Goal: Transaction & Acquisition: Purchase product/service

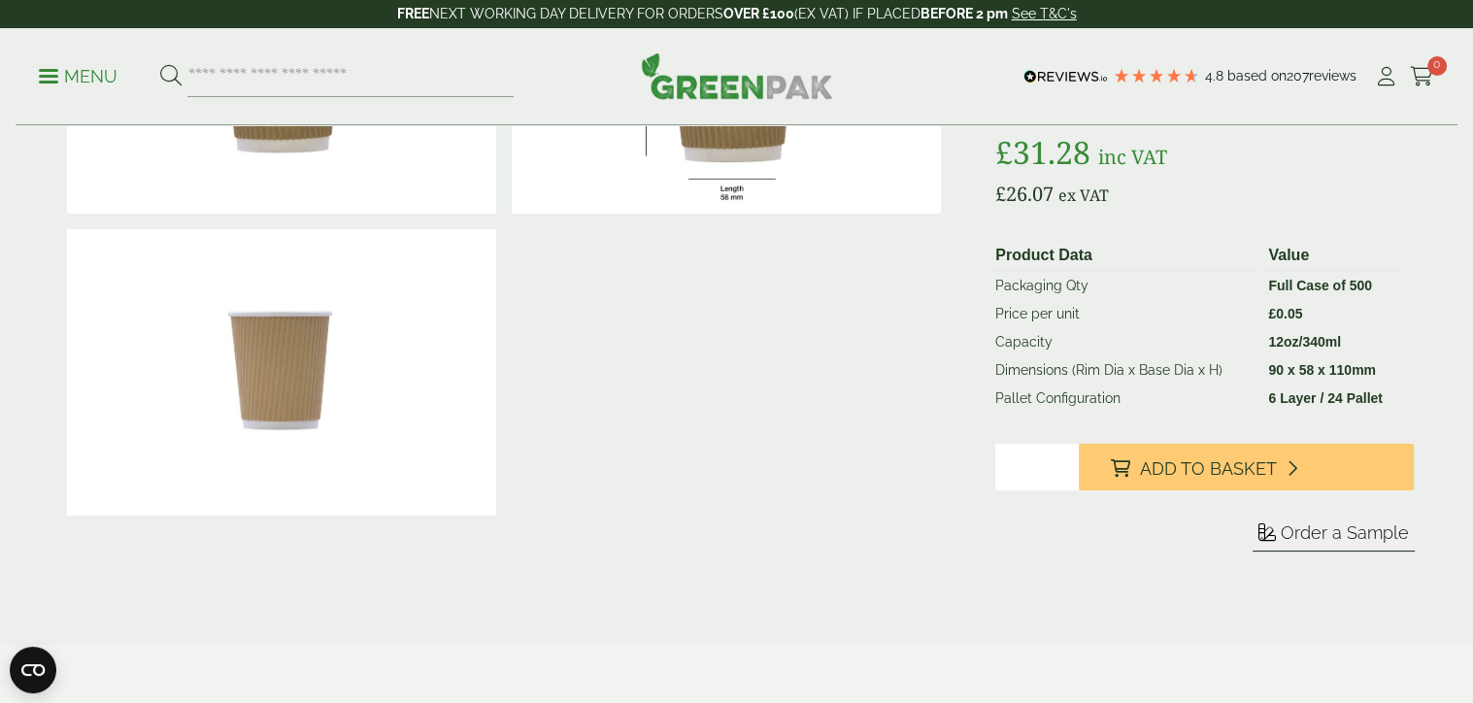
scroll to position [272, 0]
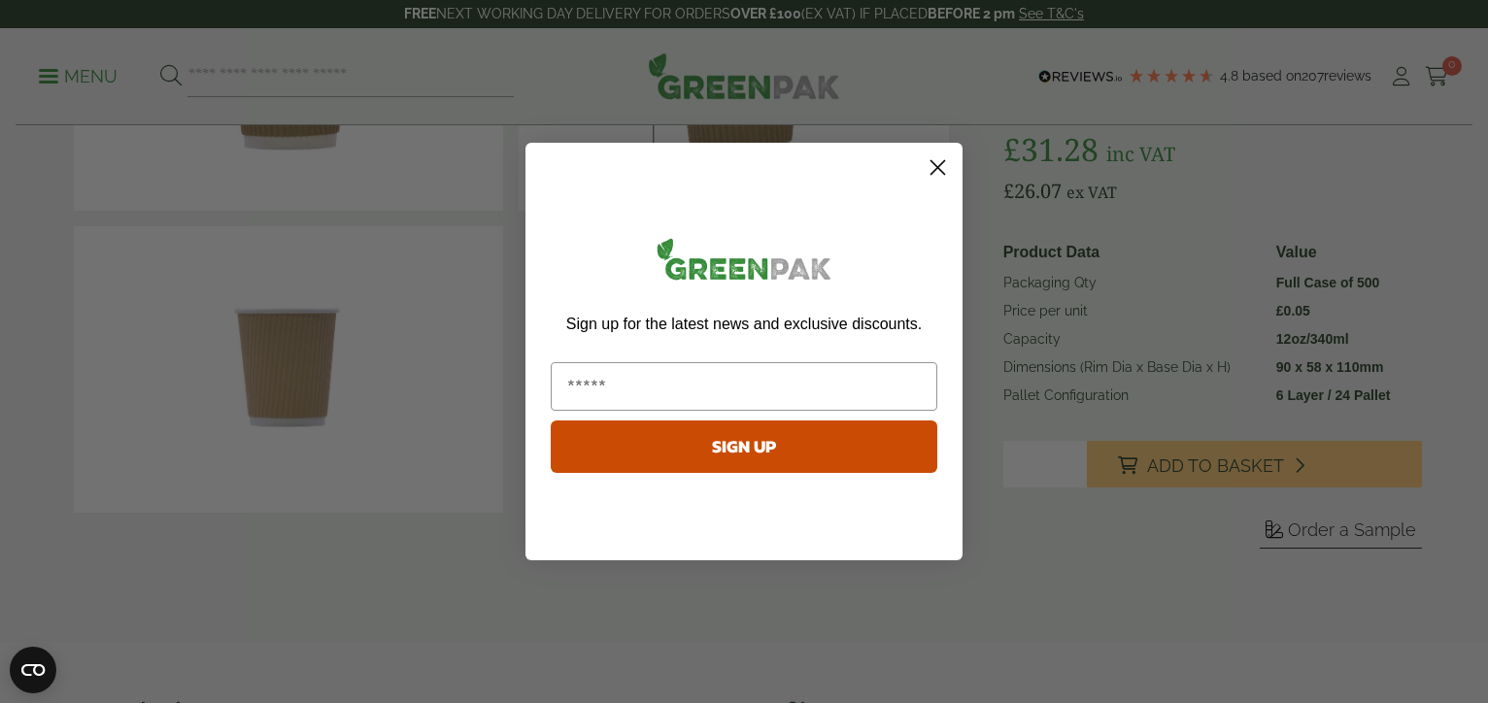
click at [936, 162] on circle "Close dialog" at bounding box center [938, 168] width 32 height 32
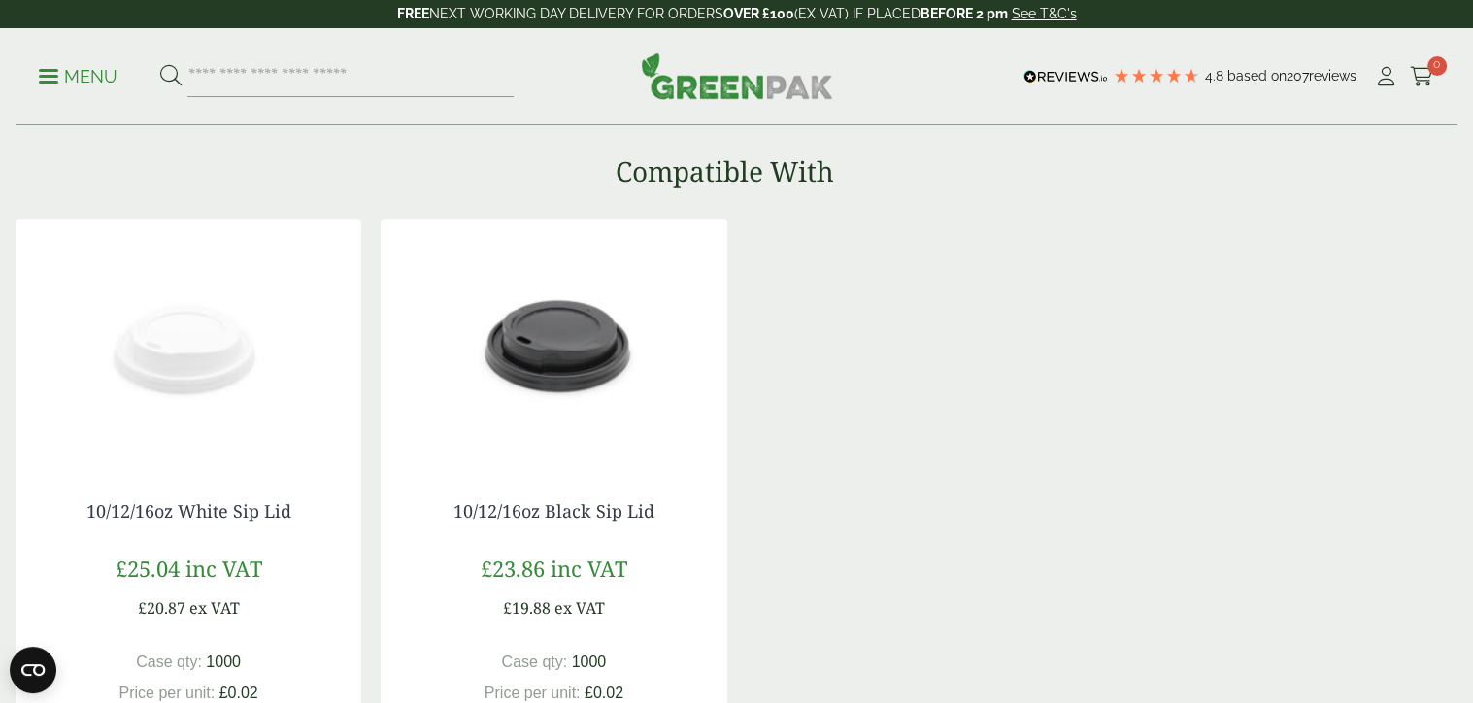
scroll to position [1399, 0]
click at [1466, 299] on section "Compatible With 10/12/16oz White Sip Lid £ 25.04 inc VAT £ 20.87 ex VAT Case qt…" at bounding box center [736, 501] width 1473 height 688
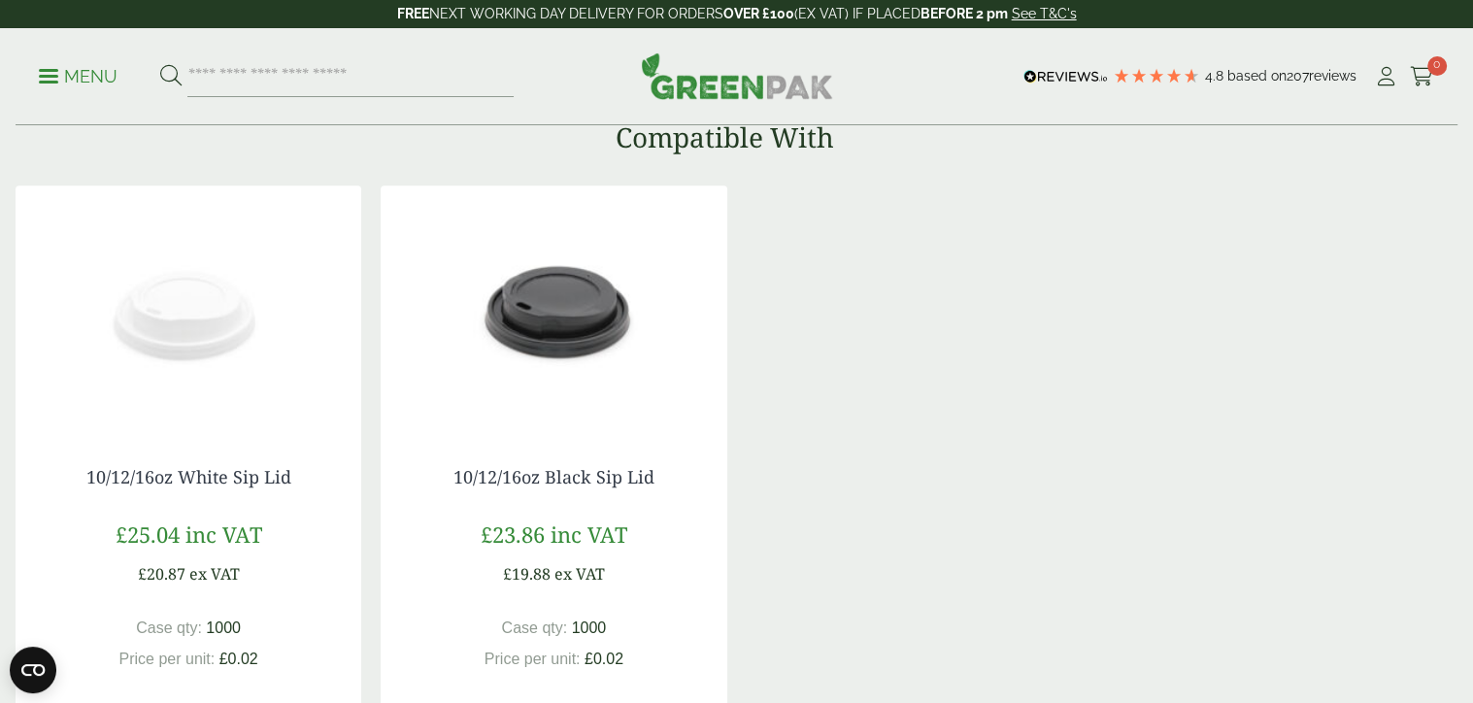
scroll to position [1437, 0]
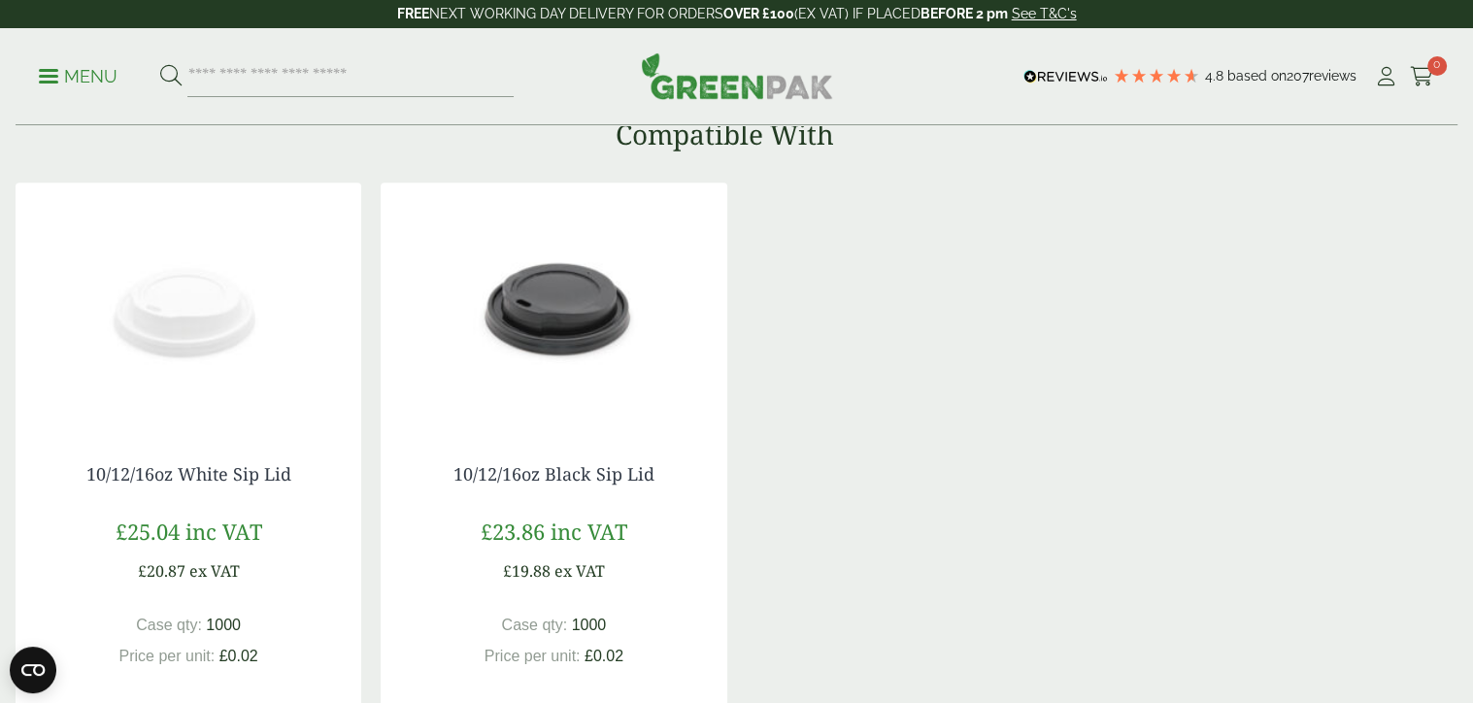
click at [1466, 299] on section "Compatible With 10/12/16oz White Sip Lid £ 25.04 inc VAT £ 20.87 ex VAT Case qt…" at bounding box center [736, 462] width 1473 height 688
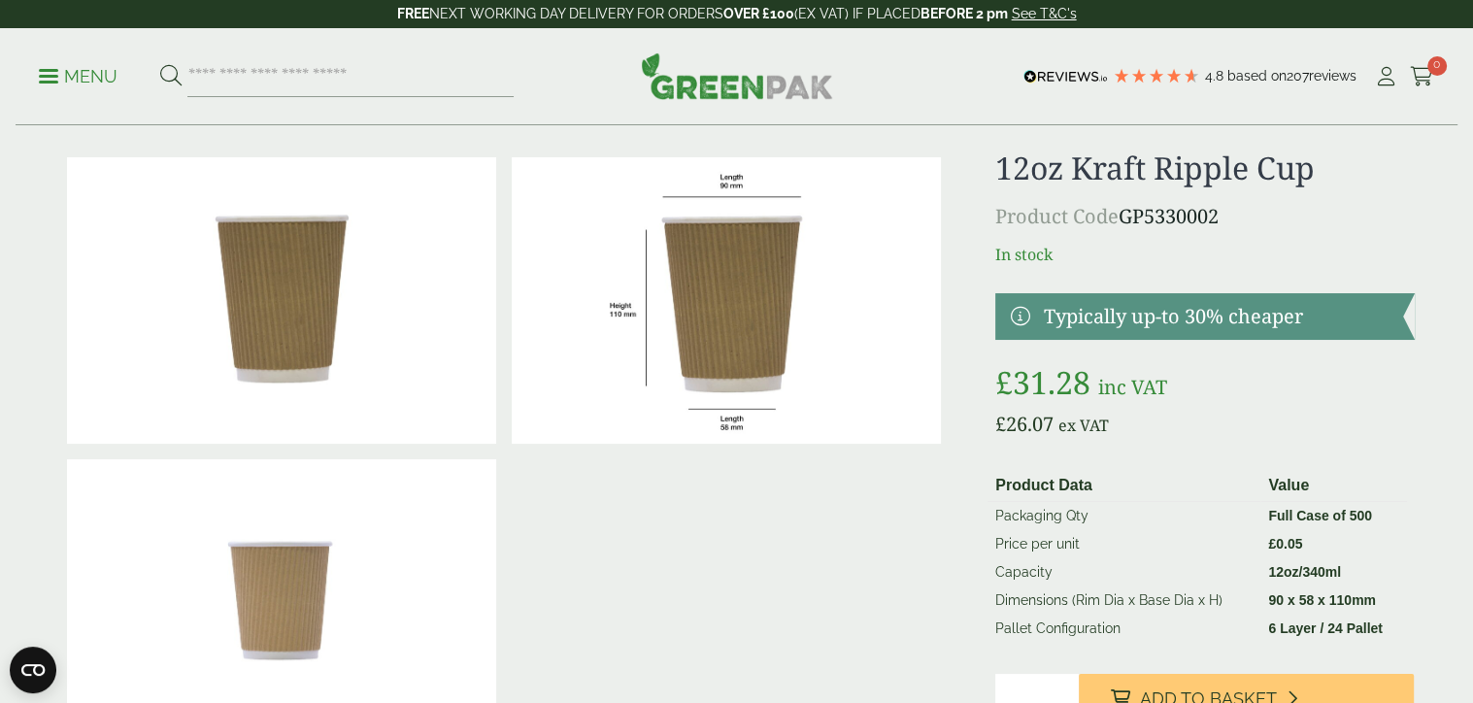
scroll to position [0, 0]
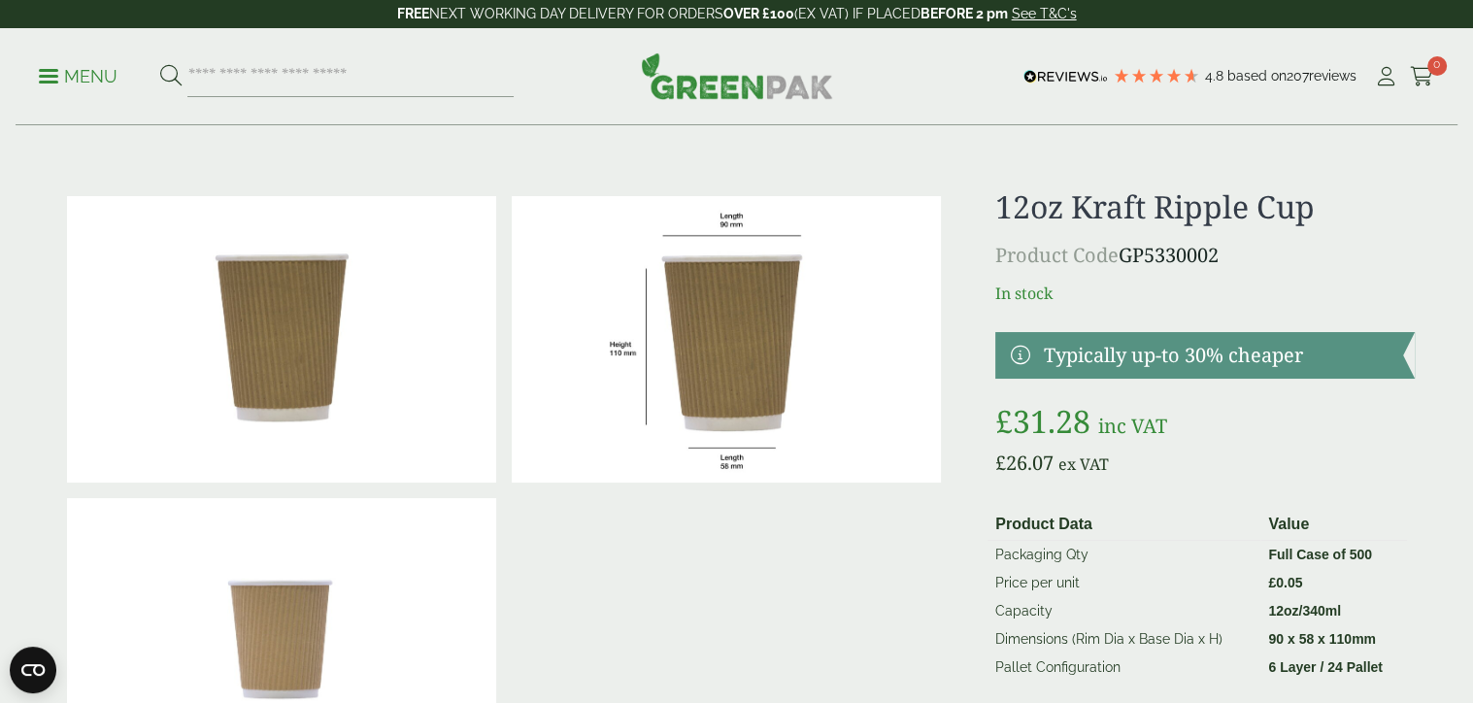
drag, startPoint x: 1466, startPoint y: 299, endPoint x: 1457, endPoint y: 291, distance: 11.7
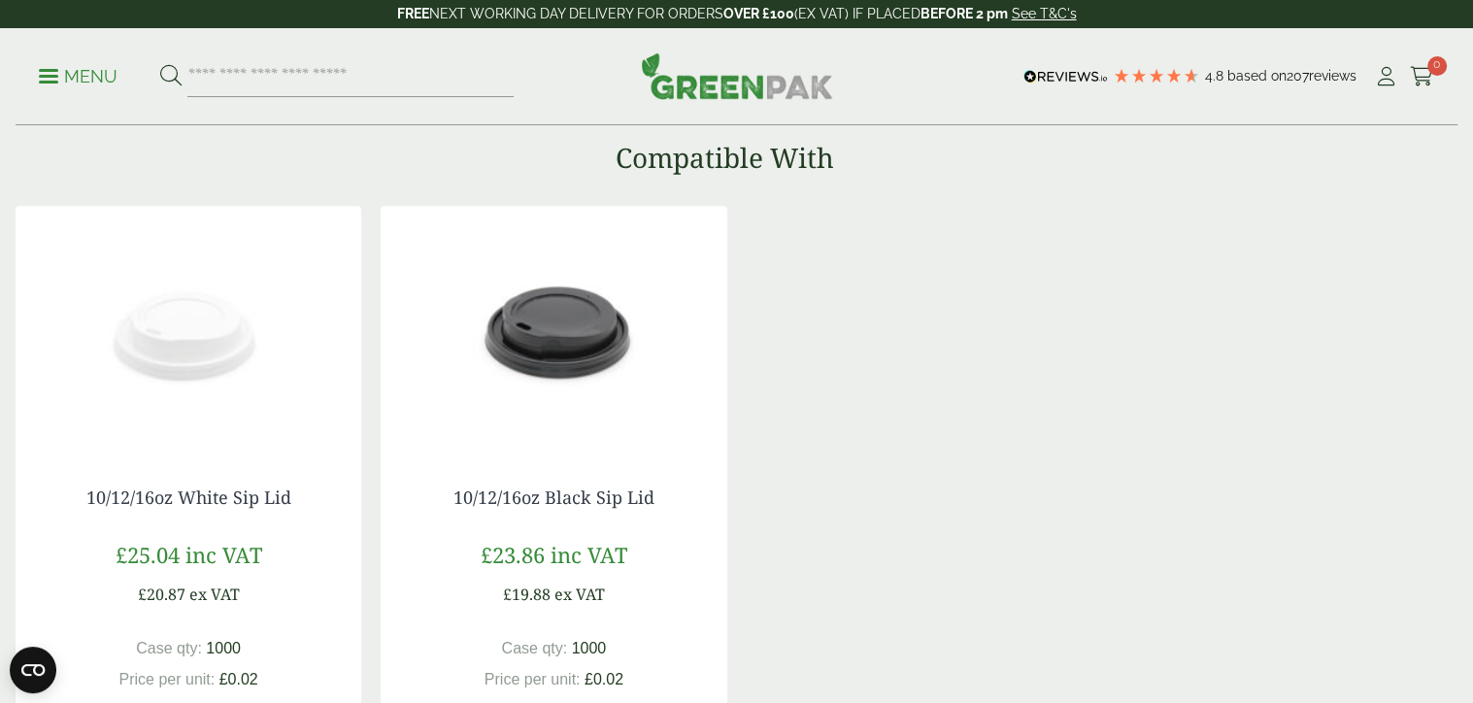
scroll to position [1476, 0]
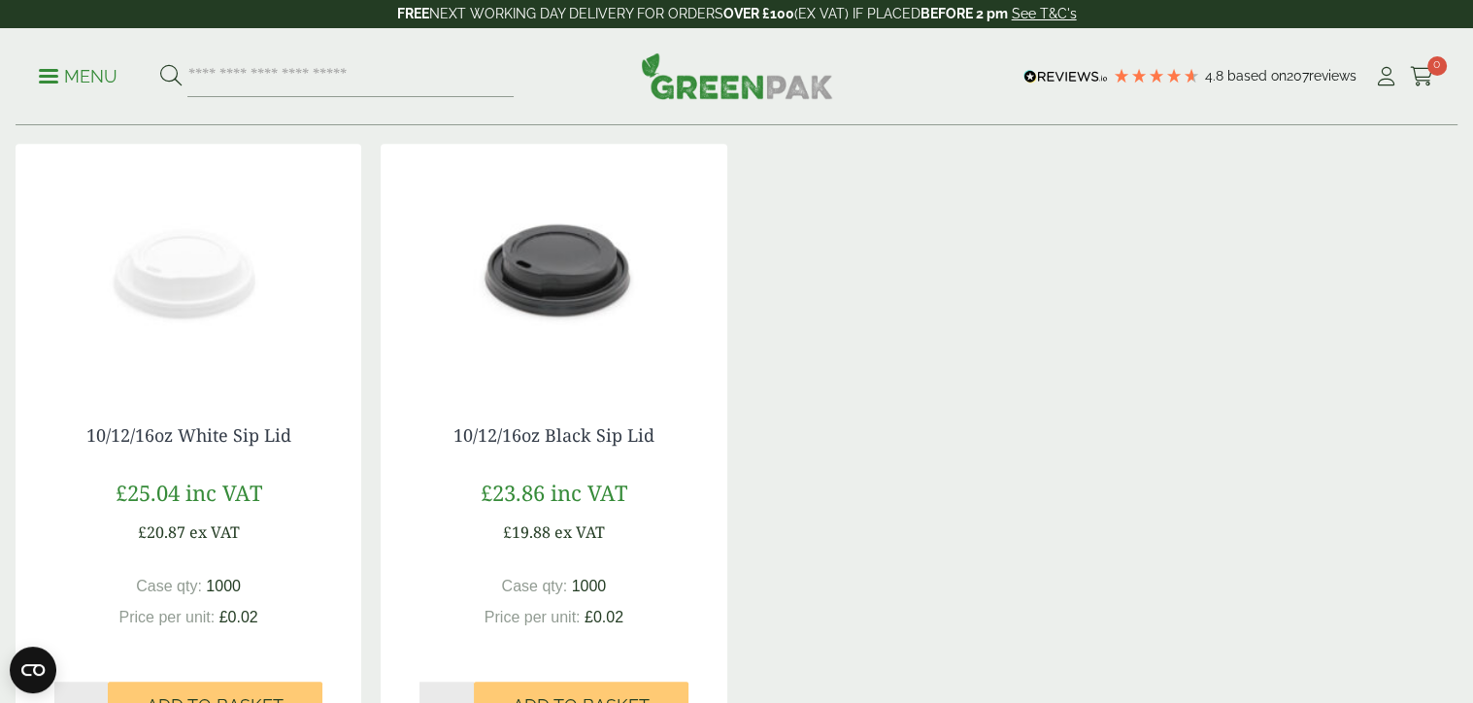
click at [1444, 298] on div "10/12/16oz White Sip Lid £ 25.04 inc VAT £ 20.87 ex VAT Case qty: 1000 Price pe…" at bounding box center [737, 456] width 1442 height 624
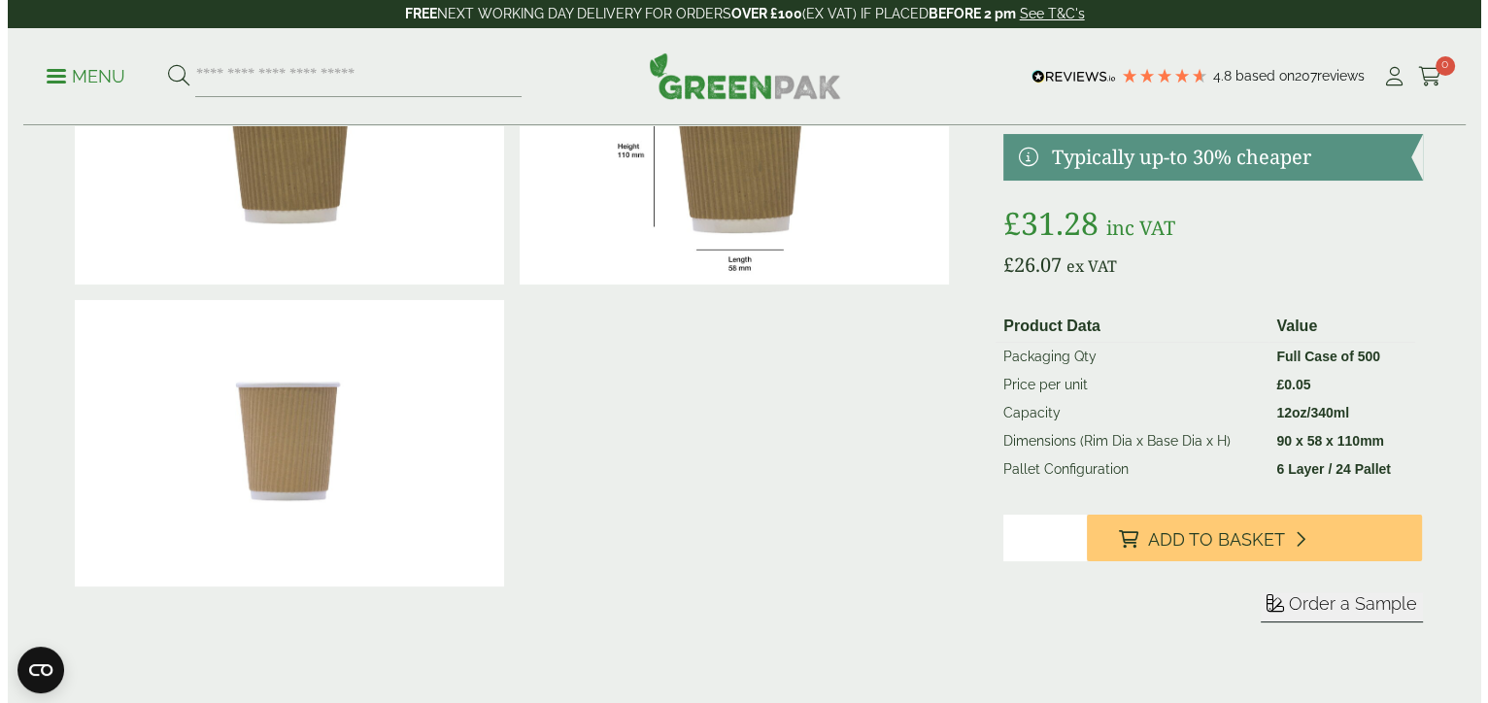
scroll to position [194, 0]
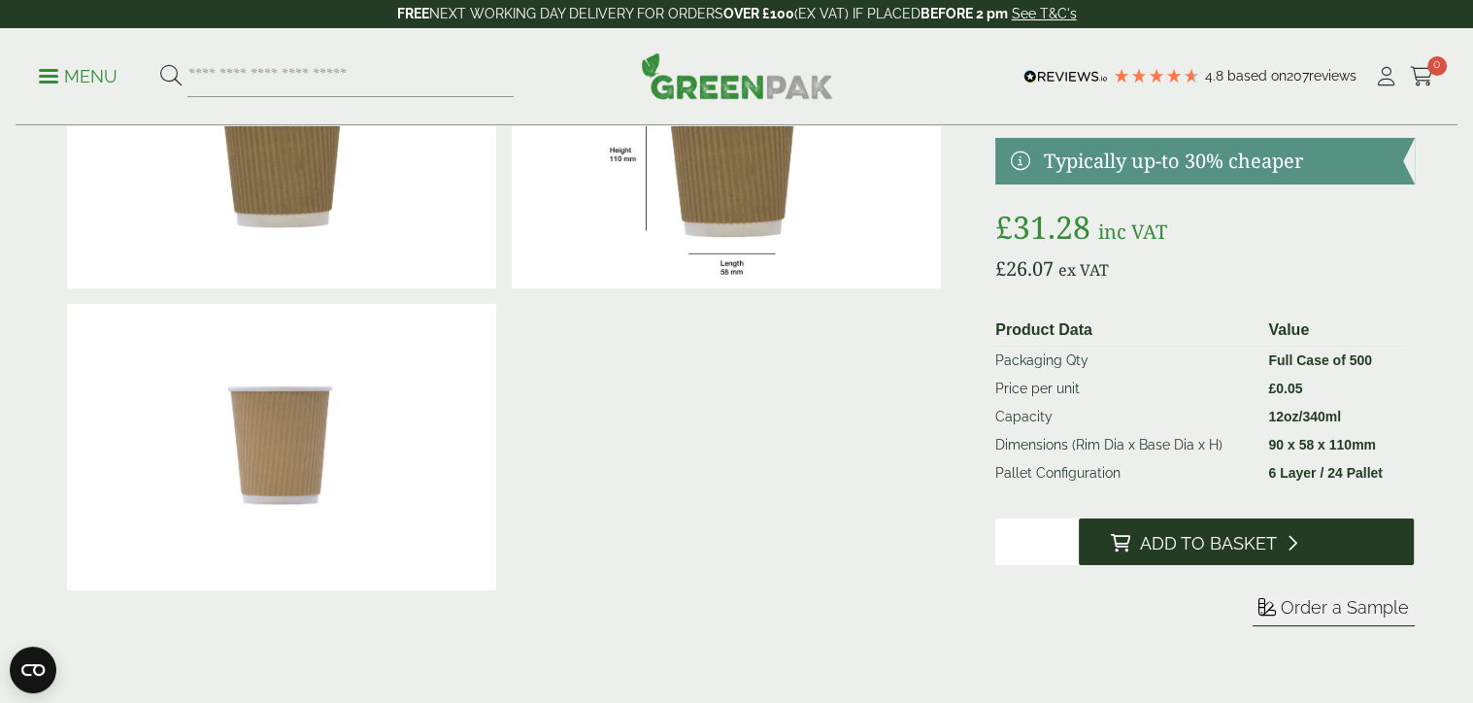
click at [1204, 547] on span "Add to Basket" at bounding box center [1207, 543] width 137 height 21
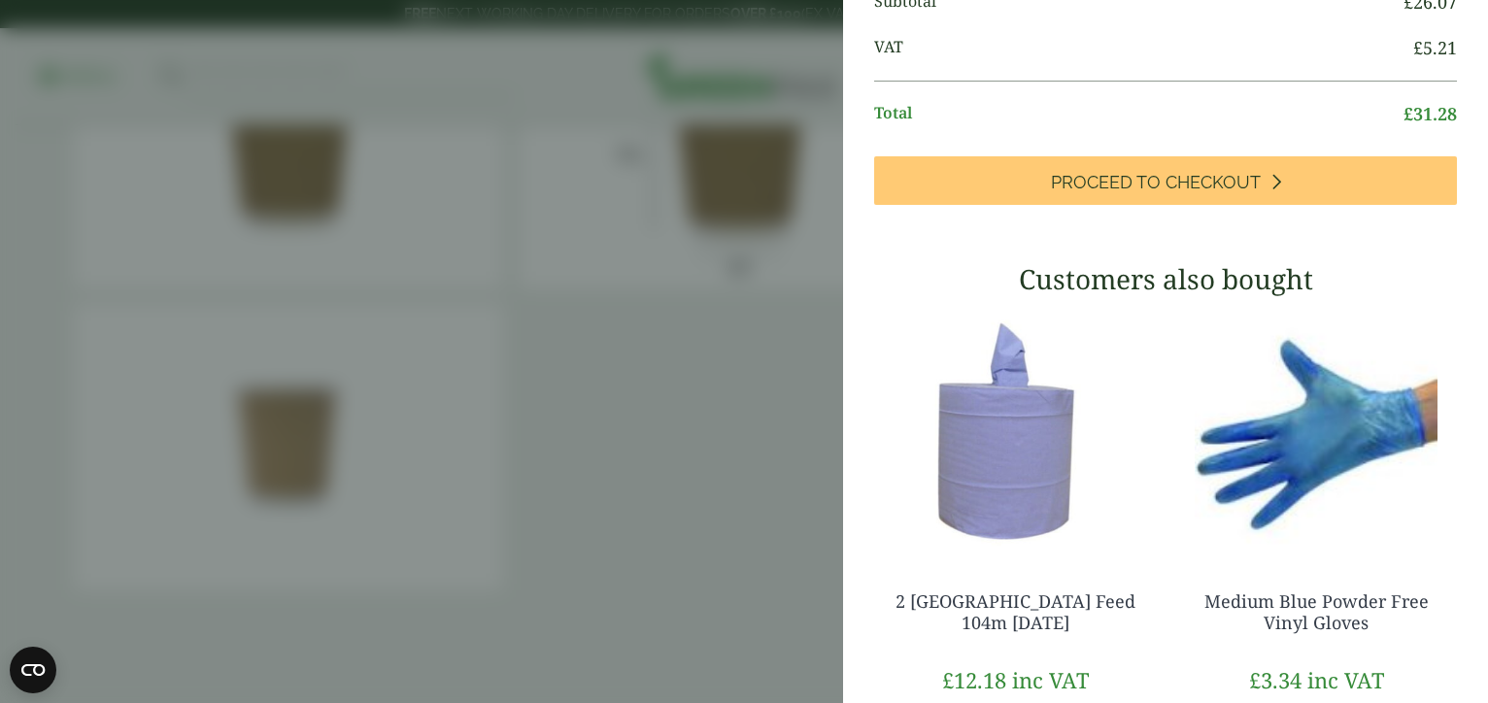
scroll to position [0, 0]
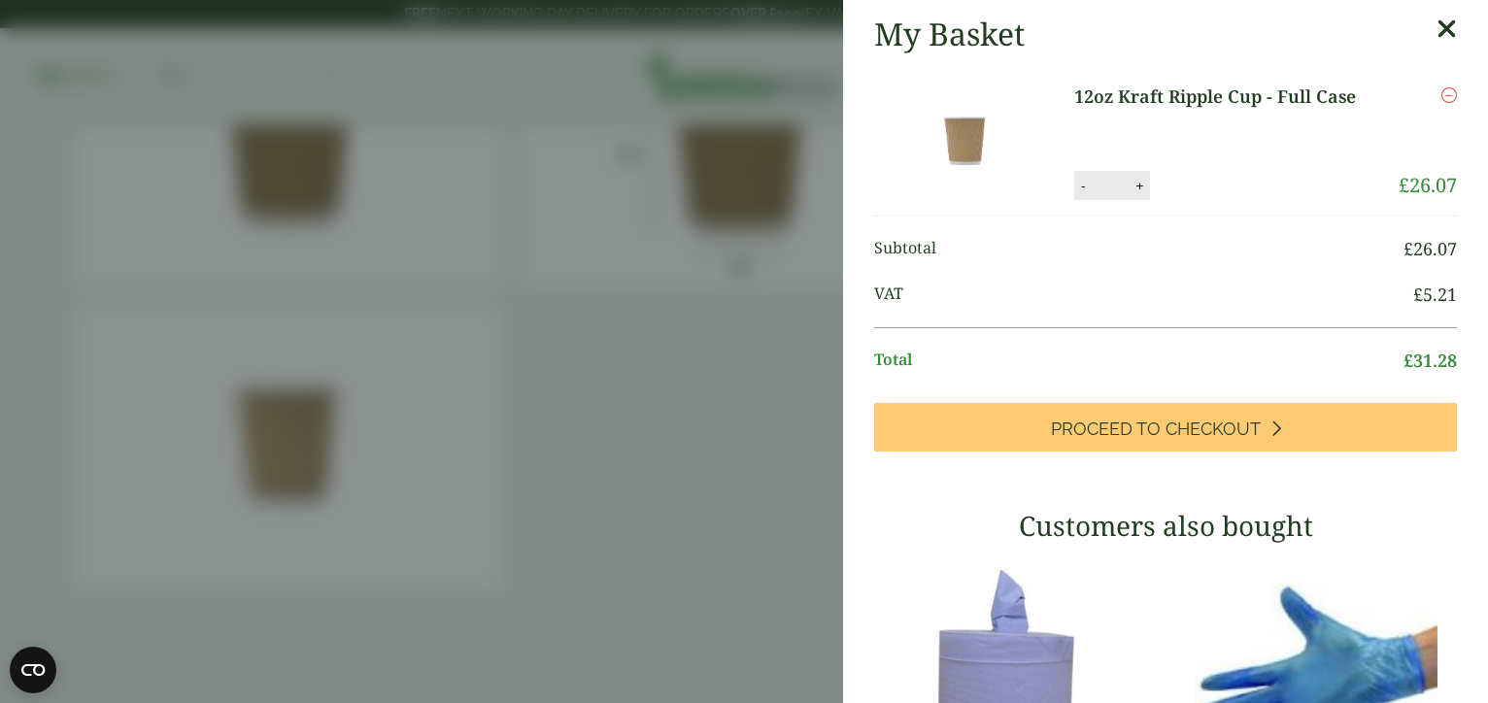
click at [1436, 28] on icon at bounding box center [1446, 29] width 20 height 27
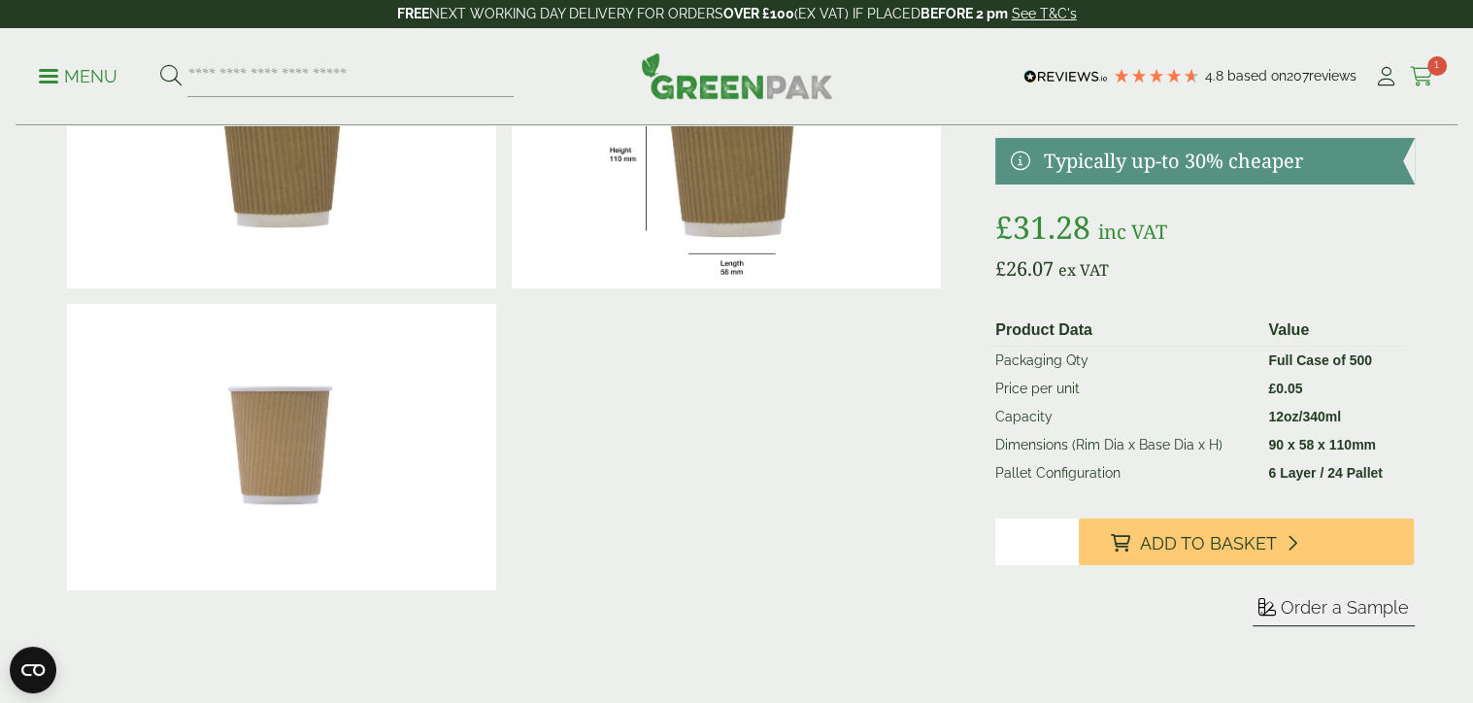
click at [1430, 75] on icon at bounding box center [1422, 76] width 24 height 19
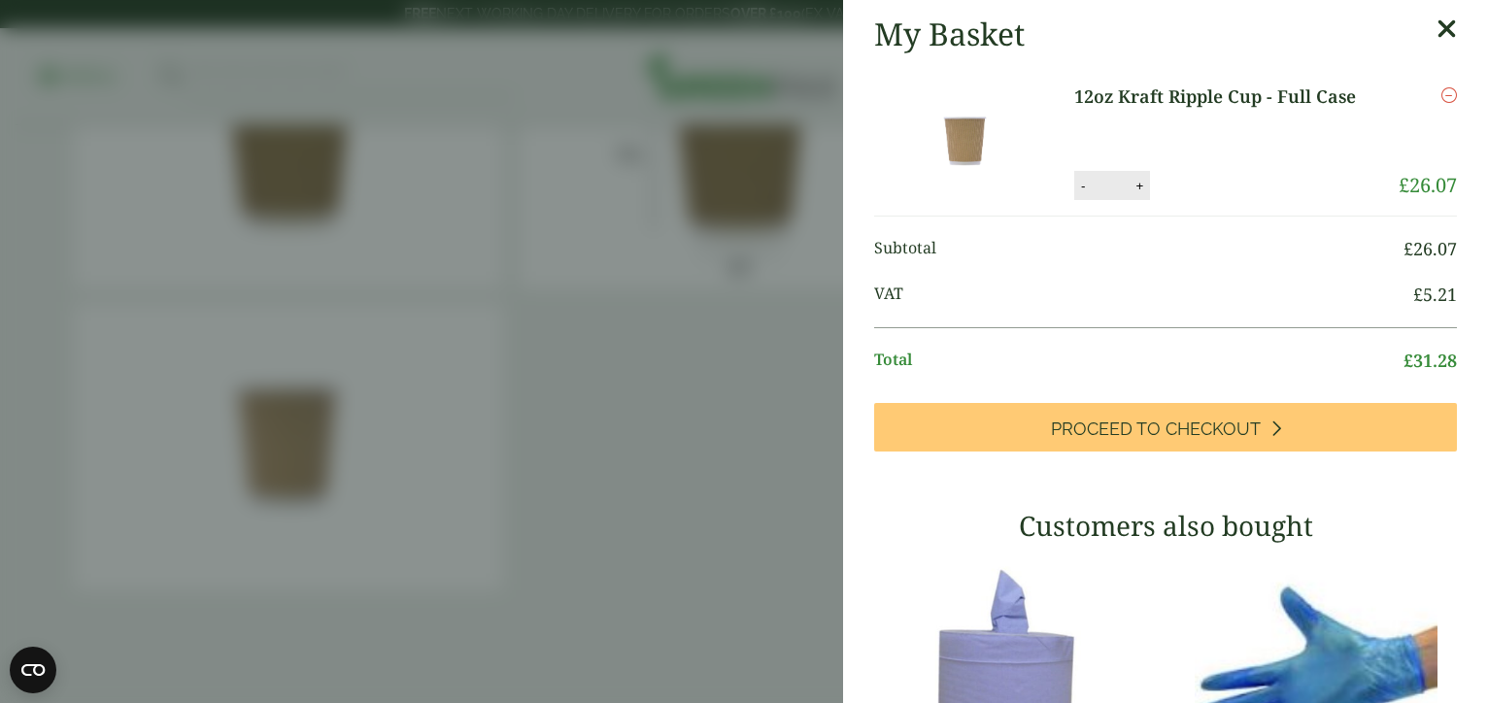
click at [1436, 28] on icon at bounding box center [1446, 29] width 20 height 27
